Goal: Task Accomplishment & Management: Complete application form

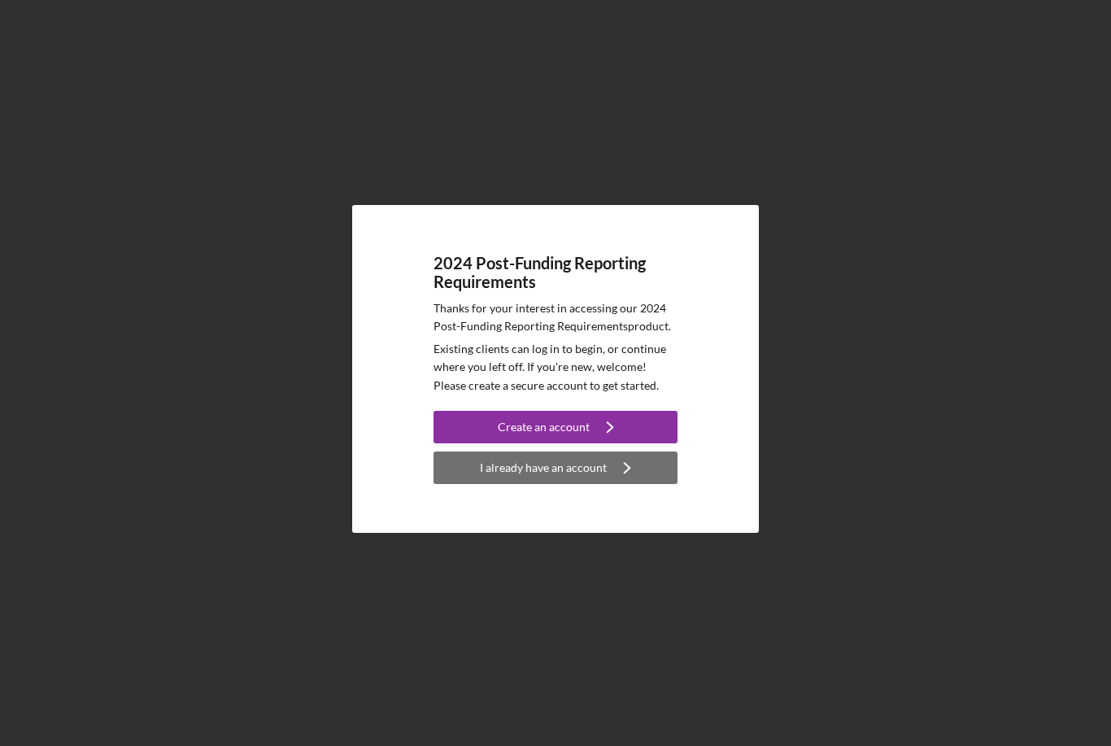
click at [570, 484] on div "I already have an account" at bounding box center [543, 468] width 127 height 33
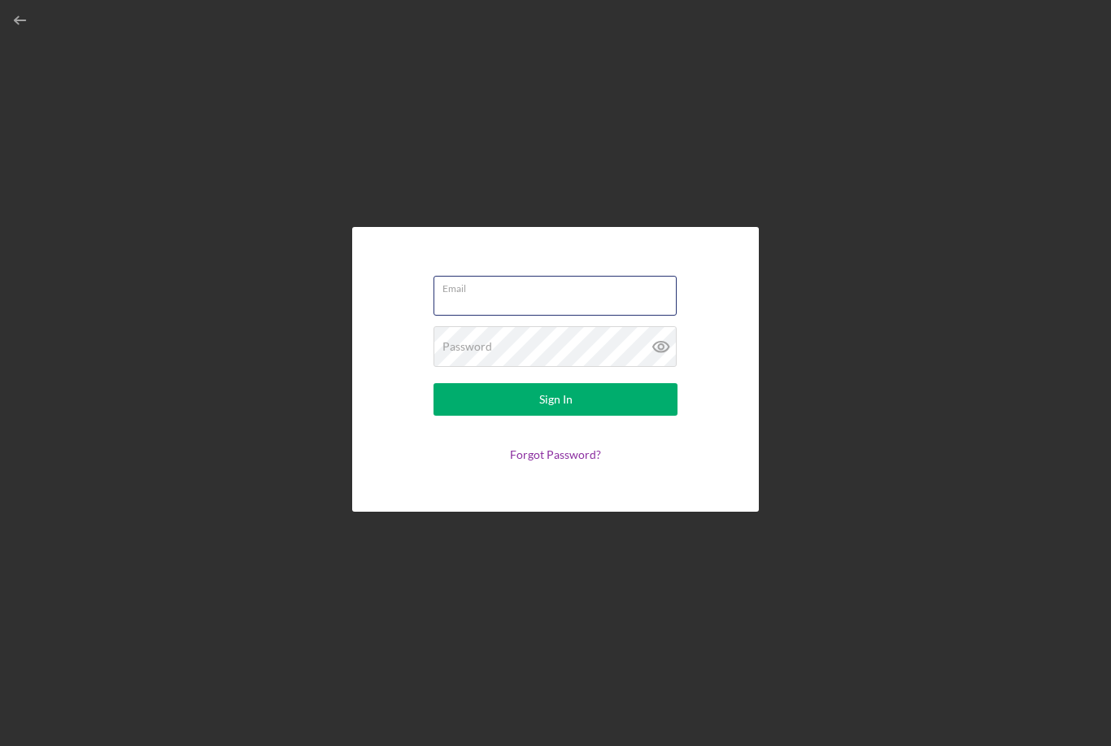
type input "[EMAIL_ADDRESS][DOMAIN_NAME]"
click at [556, 416] on button "Sign In" at bounding box center [556, 399] width 244 height 33
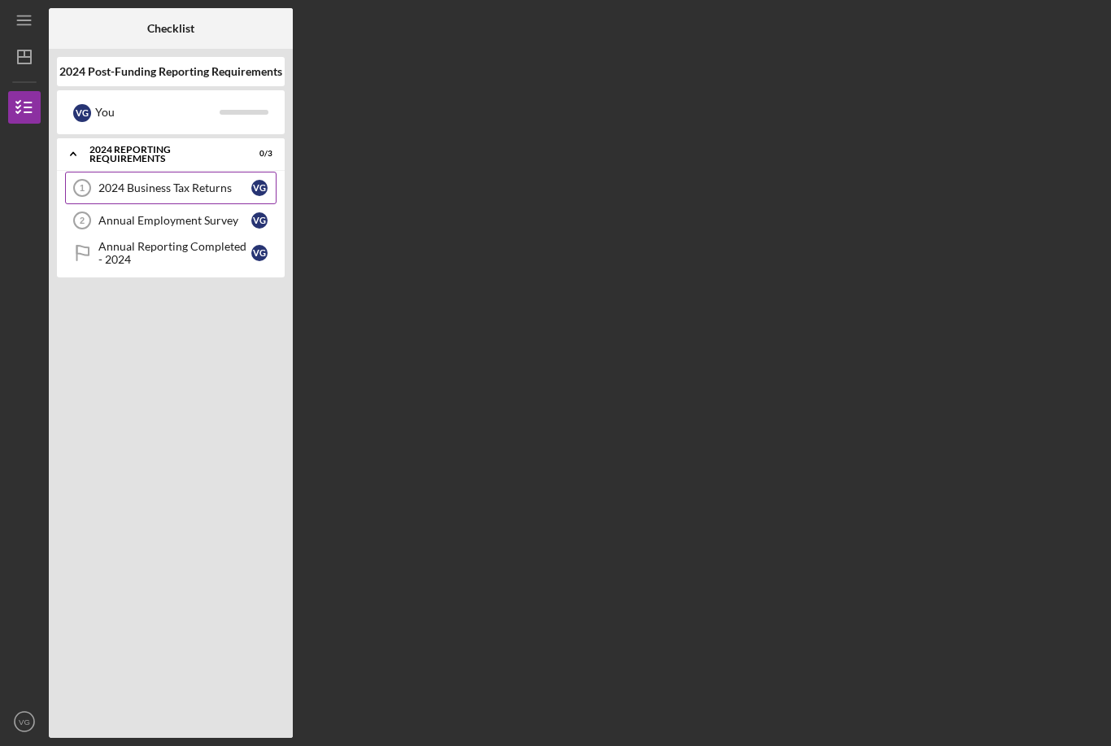
click at [197, 181] on link "2024 Business Tax Returns 1 2024 Business Tax Returns V G" at bounding box center [171, 188] width 212 height 33
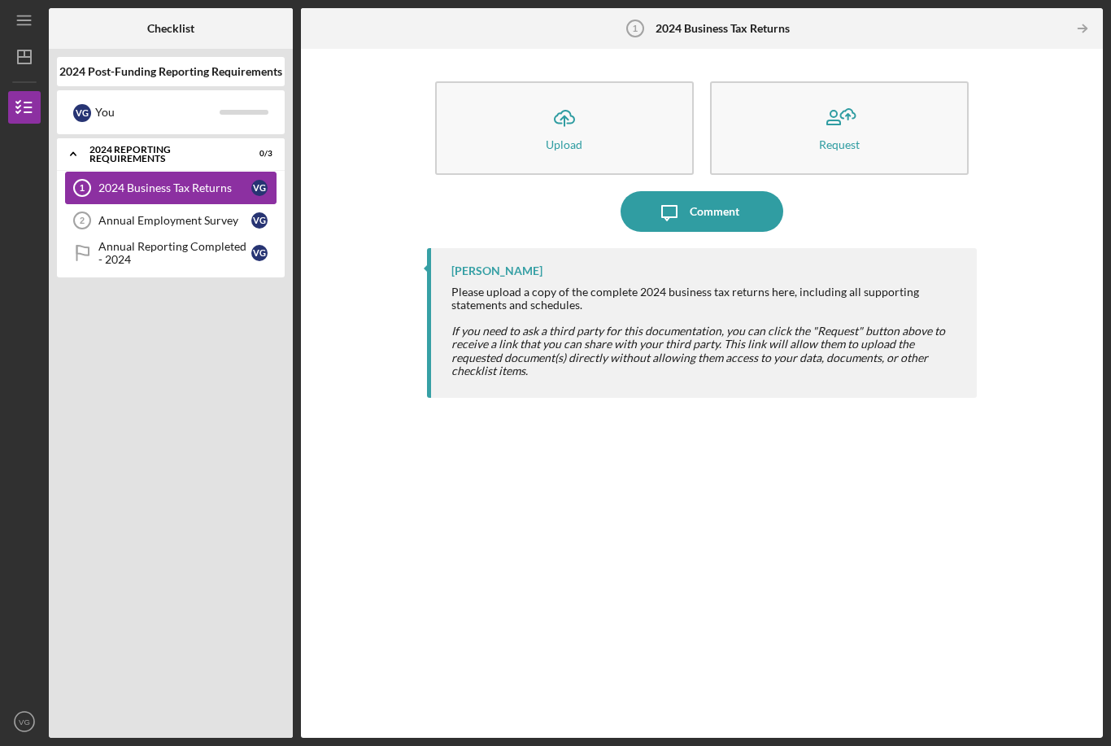
scroll to position [52, 0]
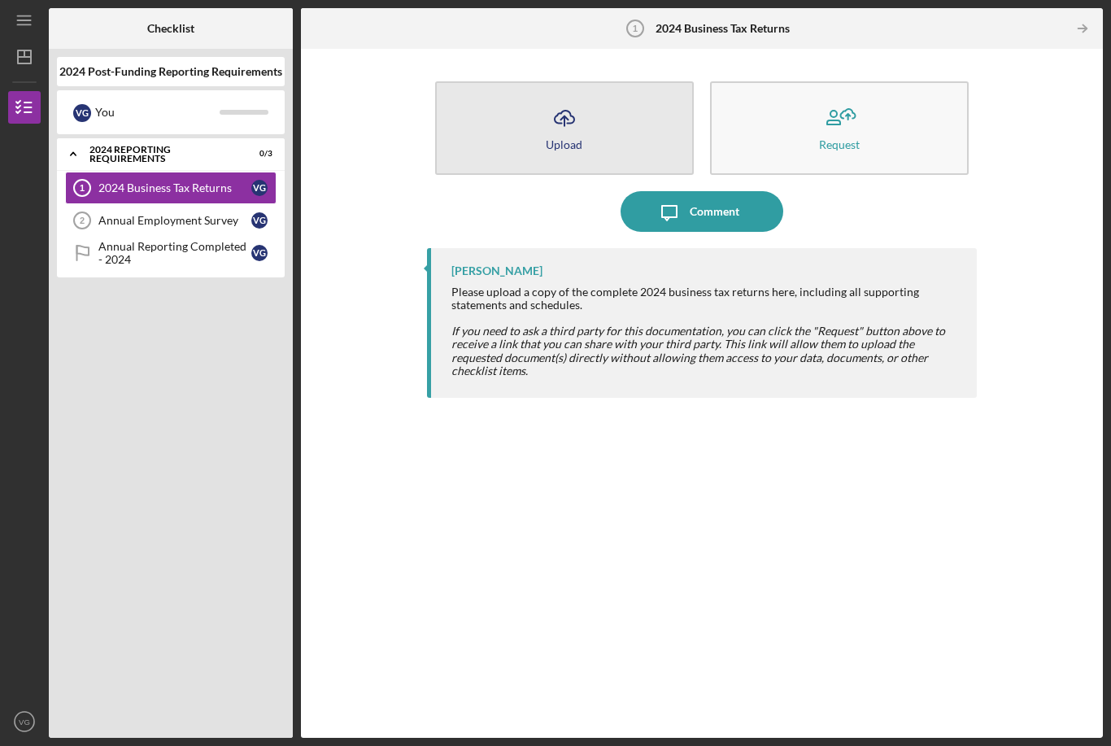
click at [590, 81] on button "Icon/Upload Upload" at bounding box center [564, 128] width 259 height 94
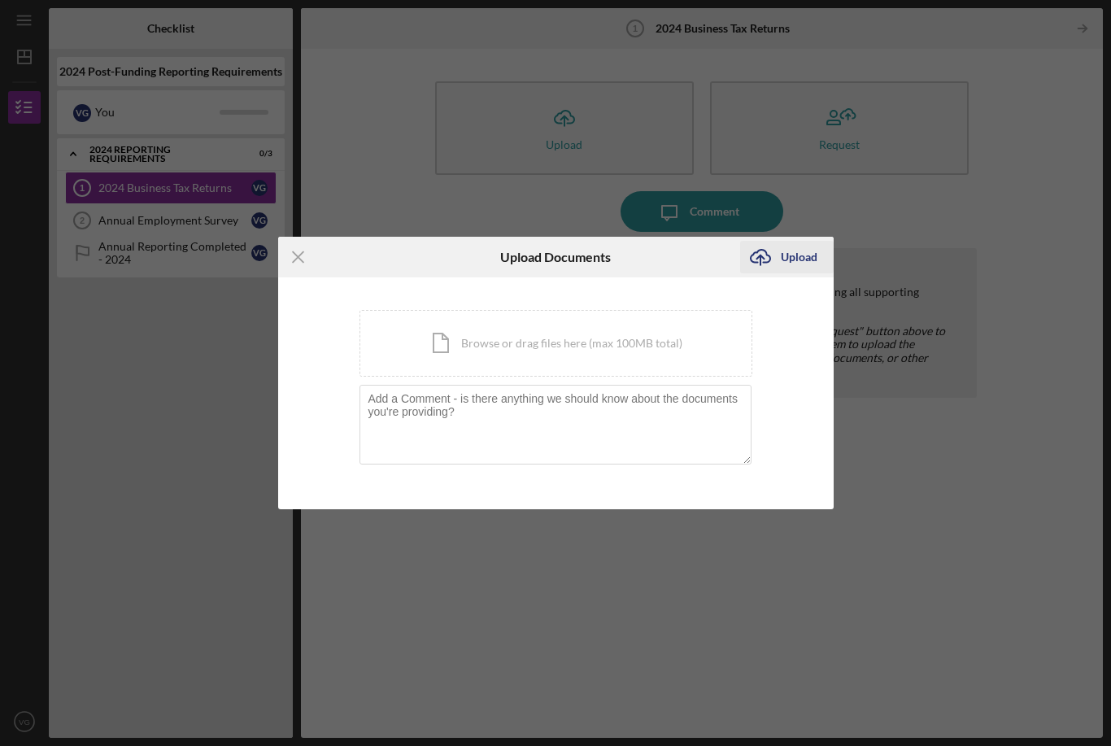
click at [786, 255] on div "Upload" at bounding box center [799, 257] width 37 height 33
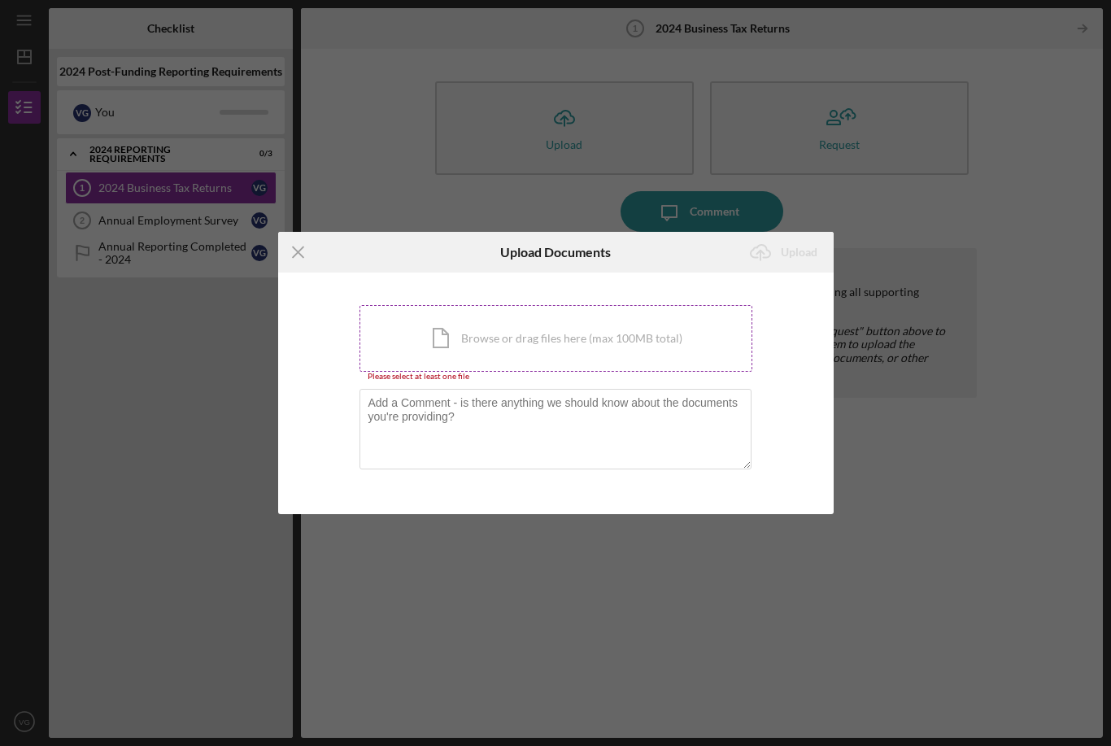
click at [572, 347] on div "Icon/Document Browse or drag files here (max 100MB total) Tap to choose files o…" at bounding box center [556, 338] width 393 height 67
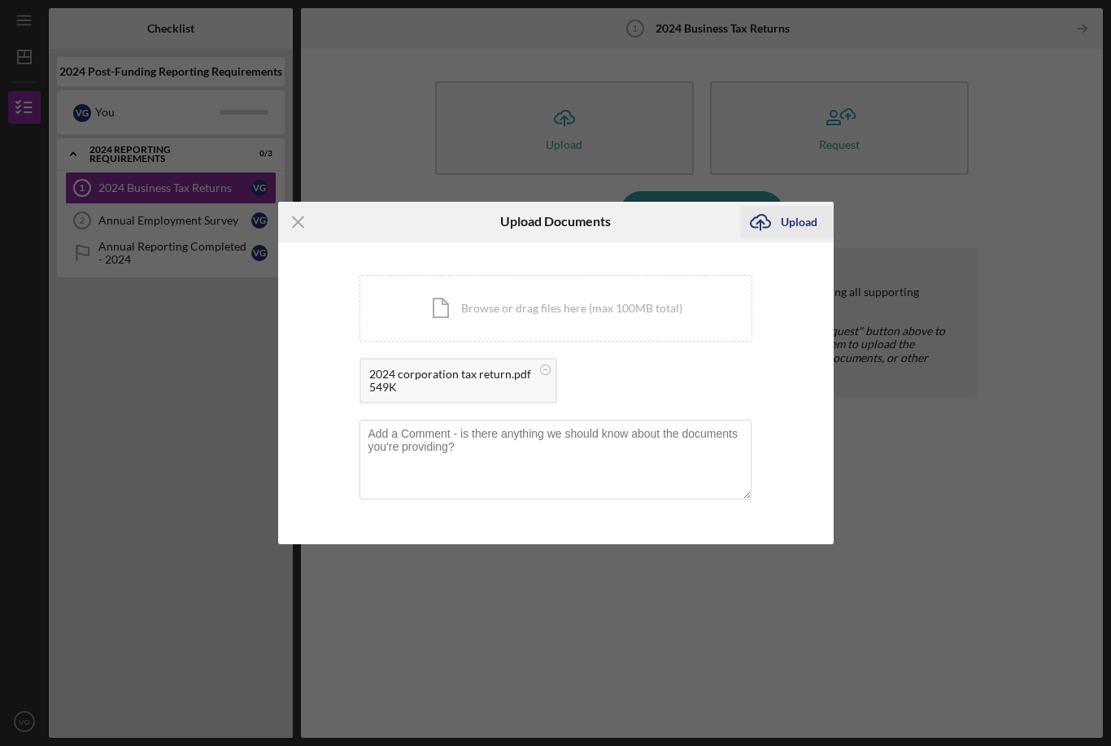
click at [801, 220] on div "Upload" at bounding box center [799, 222] width 37 height 33
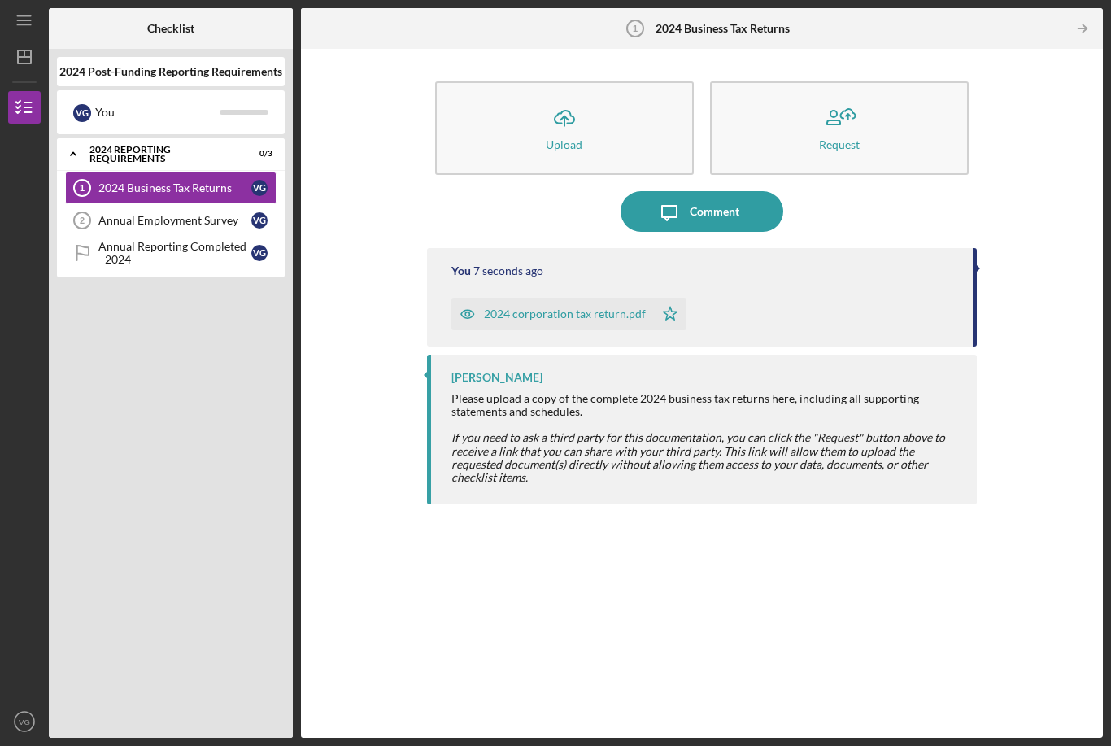
click at [1055, 400] on div "Icon/Upload Upload Request Icon/Message Comment You 7 seconds ago 2024 corporat…" at bounding box center [702, 393] width 786 height 673
click at [167, 214] on div "Annual Employment Survey" at bounding box center [174, 220] width 153 height 13
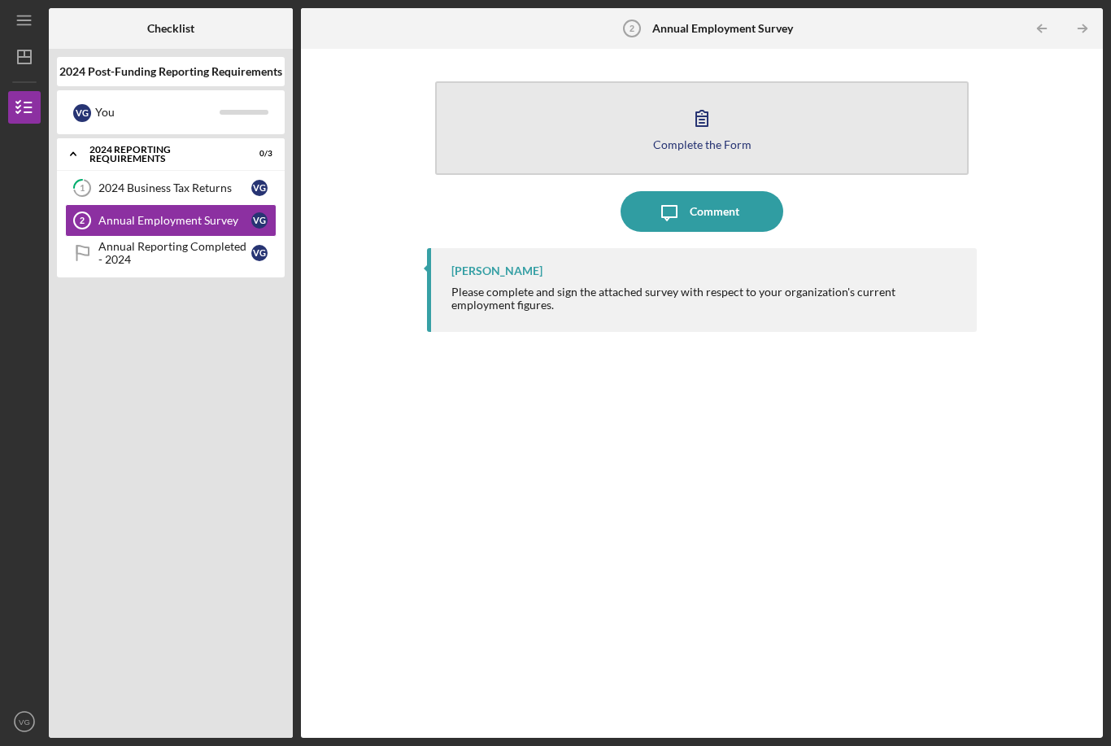
click at [741, 85] on button "Complete the Form Form" at bounding box center [702, 128] width 534 height 94
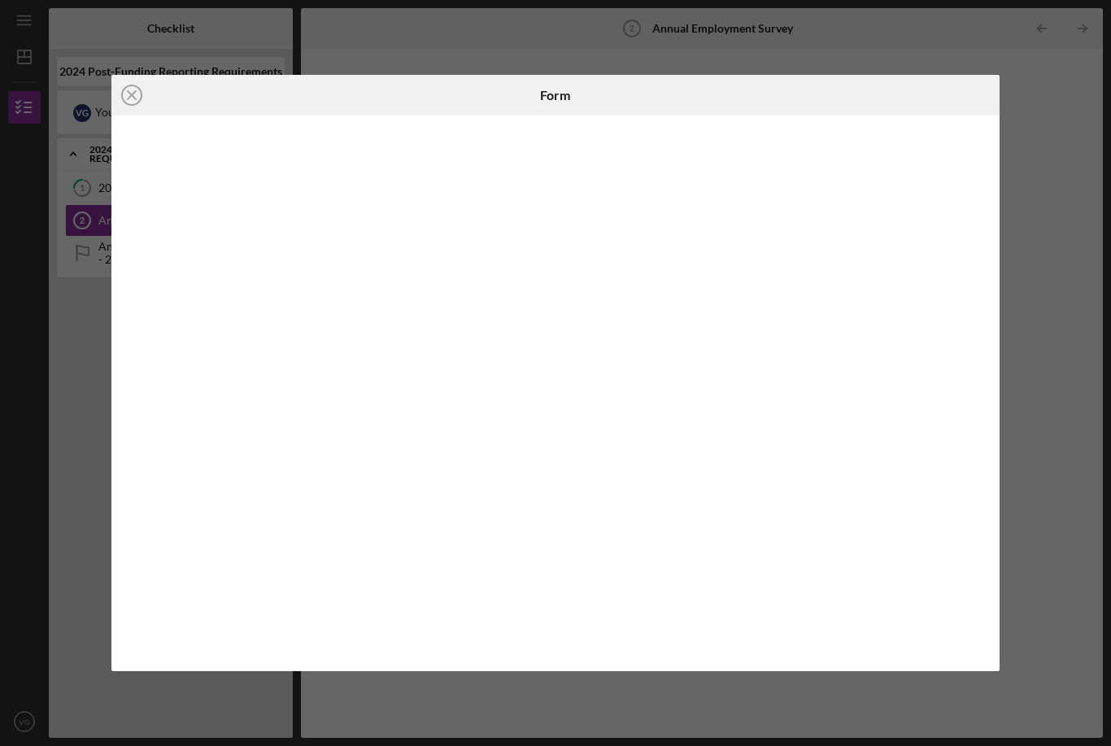
click at [1056, 426] on div "Icon/Close Form" at bounding box center [555, 373] width 1111 height 746
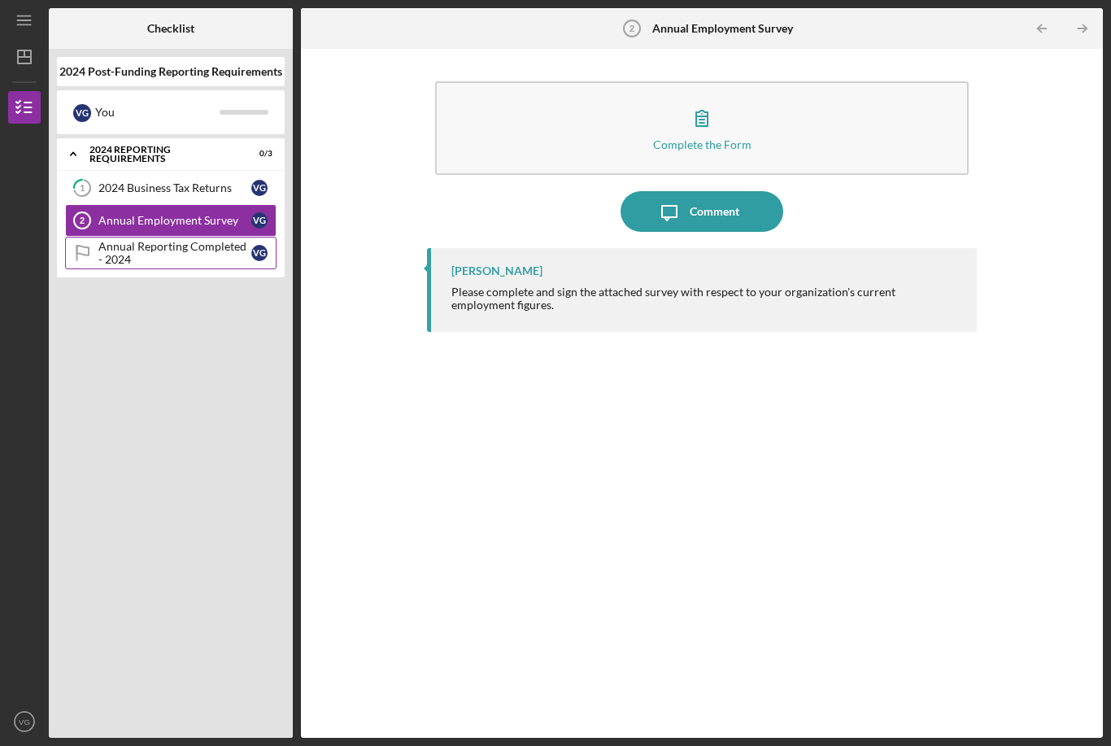
click at [199, 240] on div "Annual Reporting Completed - 2024" at bounding box center [174, 253] width 153 height 26
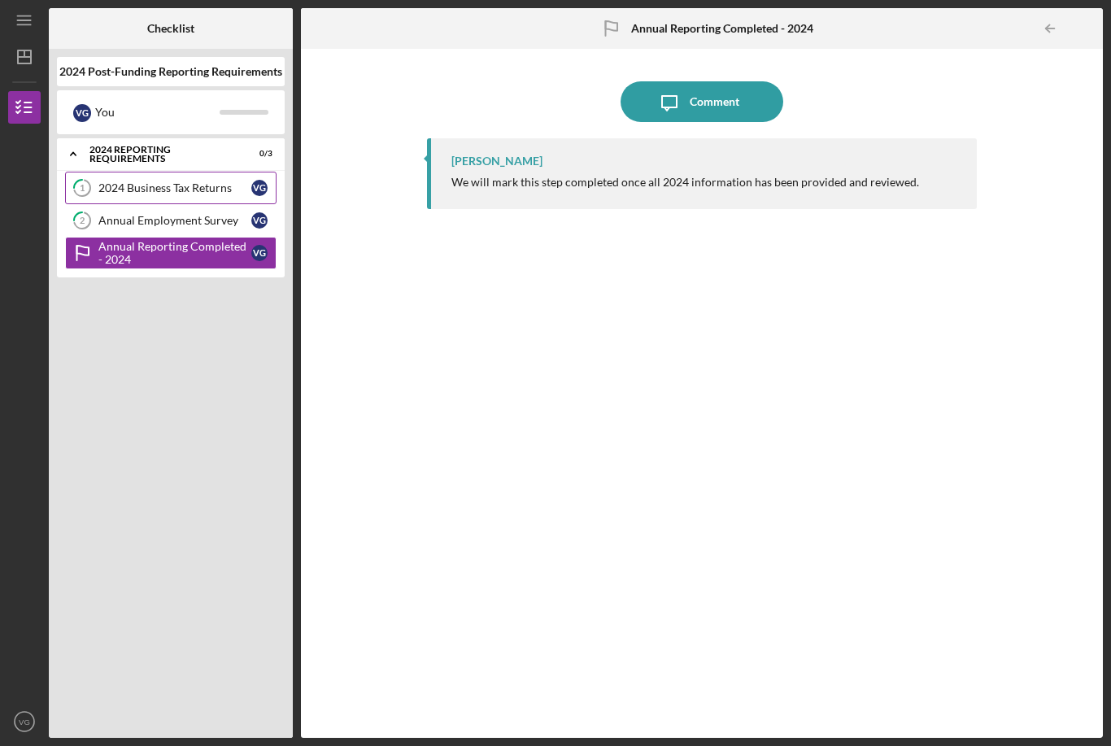
click at [194, 181] on div "2024 Business Tax Returns" at bounding box center [174, 187] width 153 height 13
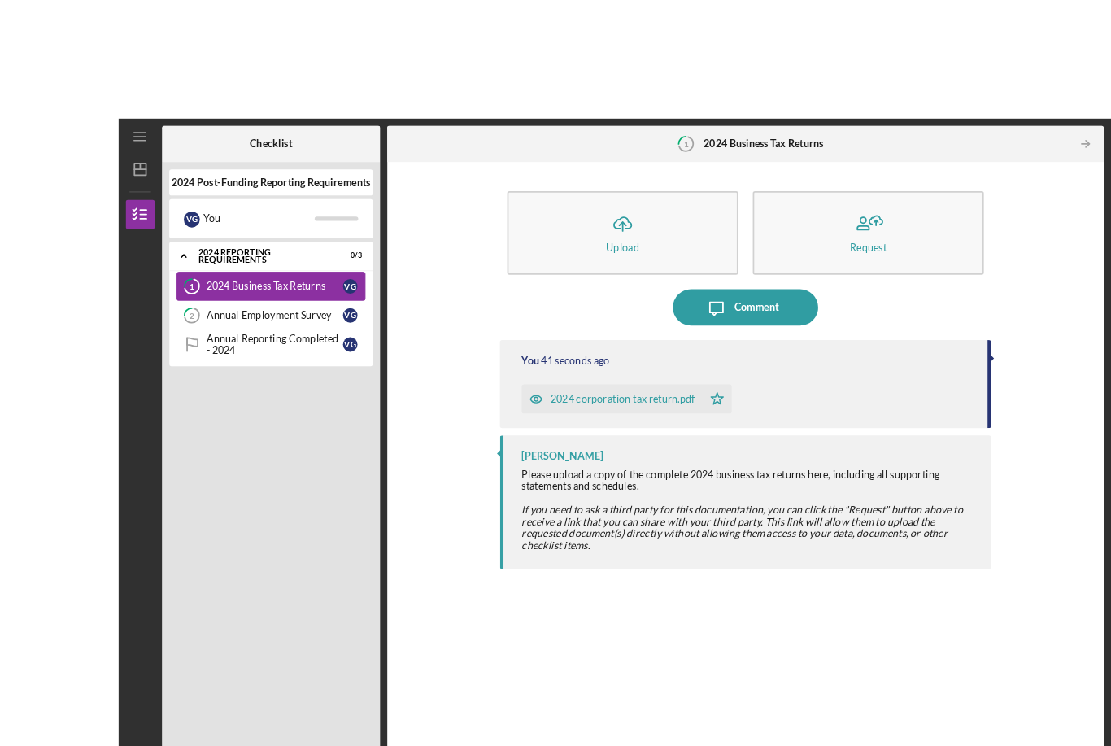
scroll to position [49, 0]
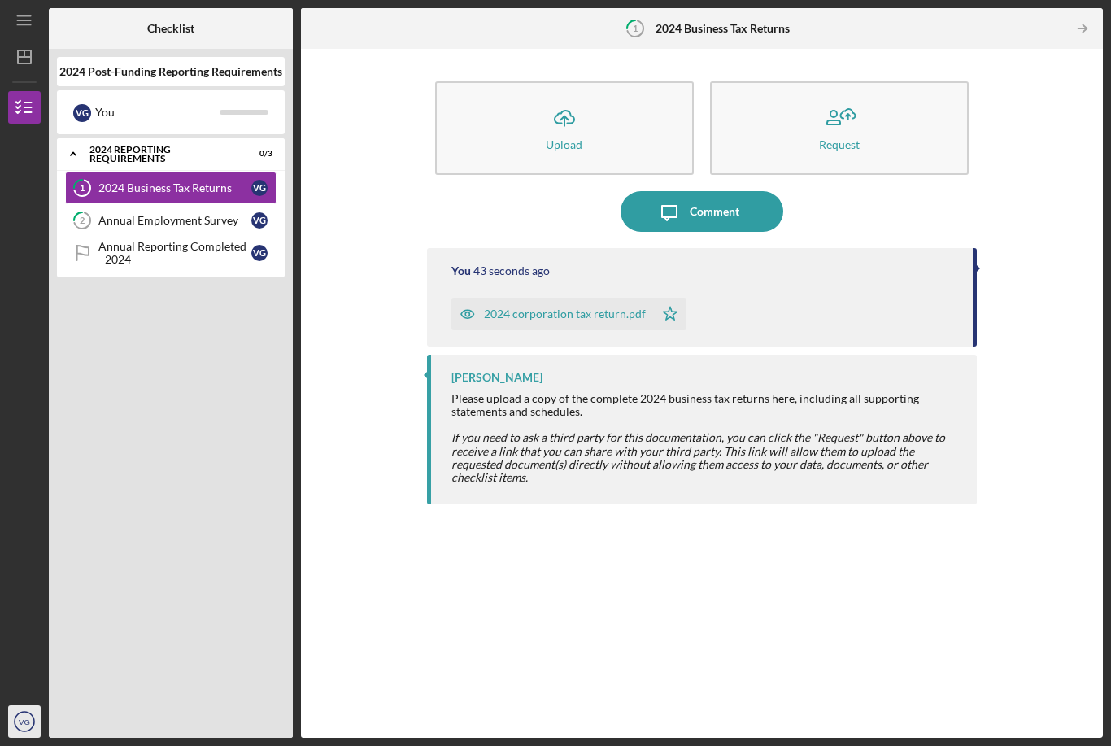
click at [20, 727] on text "VG" at bounding box center [24, 722] width 11 height 9
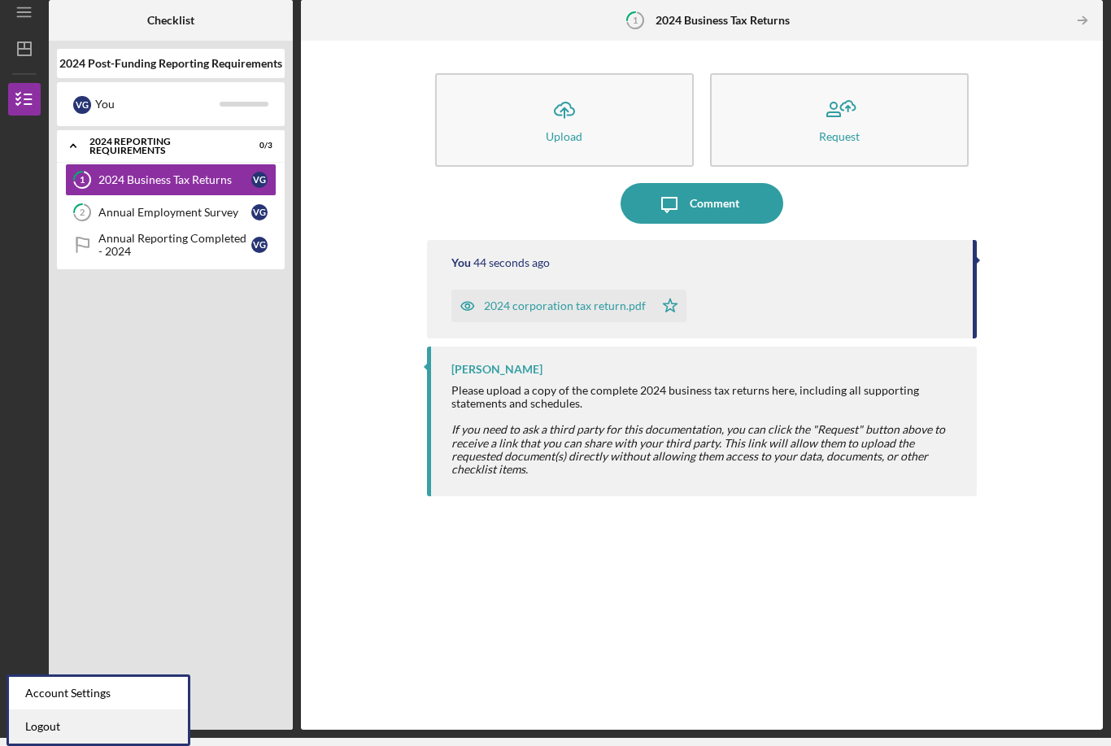
click at [124, 710] on link "Logout" at bounding box center [98, 726] width 179 height 33
